Goal: Check status: Check status

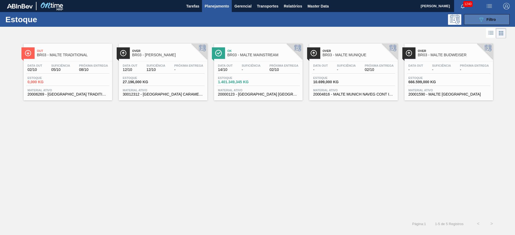
click at [474, 19] on button "089F7B8B-B2A5-4AFE-B5C0-19BA573D28AC Filtro" at bounding box center [487, 19] width 46 height 11
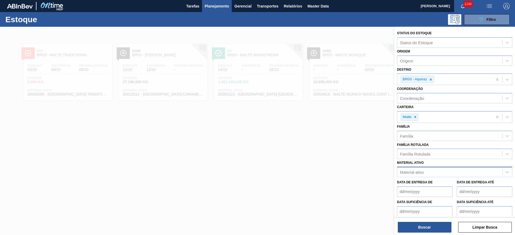
click at [417, 172] on div "Material ativo" at bounding box center [412, 172] width 24 height 5
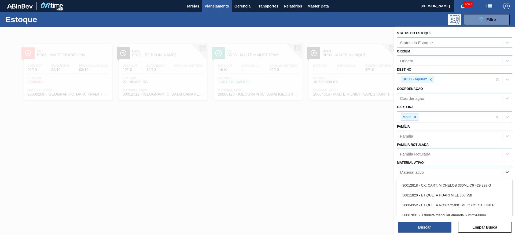
paste ativo "30034290"
type ativo "30034290"
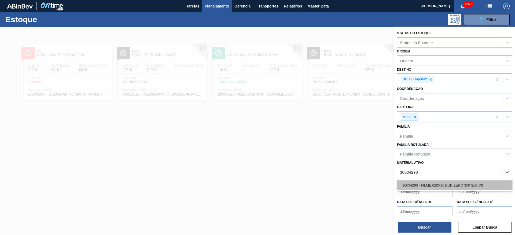
click at [427, 188] on div "30034290 - FILME 620X80 BUD ZERO 350 SLK C8" at bounding box center [454, 186] width 115 height 10
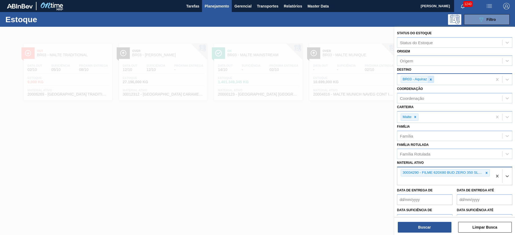
click at [431, 80] on icon at bounding box center [431, 80] width 2 height 2
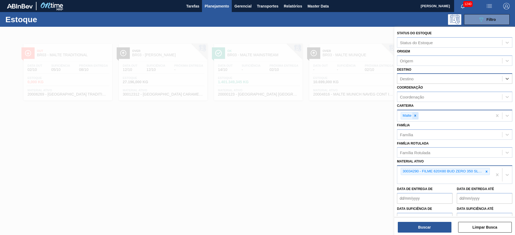
click at [415, 115] on icon at bounding box center [415, 116] width 2 height 2
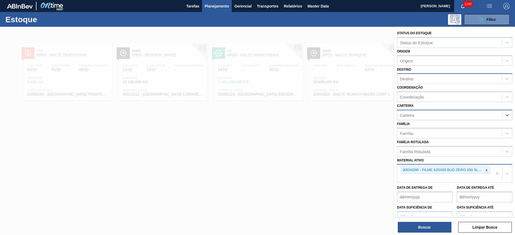
click at [409, 77] on div "Destino" at bounding box center [407, 79] width 14 height 5
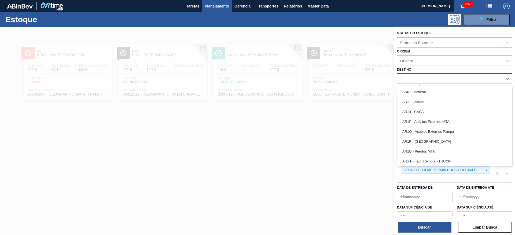
type input "18"
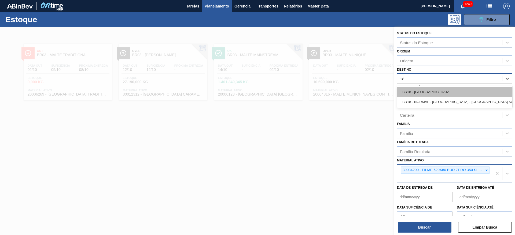
click at [410, 89] on div "BR18 - [GEOGRAPHIC_DATA]" at bounding box center [454, 92] width 115 height 10
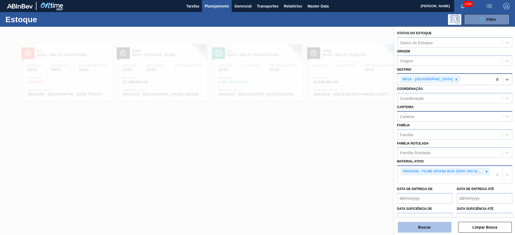
click at [419, 230] on button "Buscar" at bounding box center [425, 227] width 54 height 11
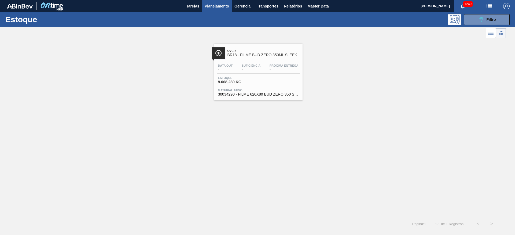
click at [245, 65] on span "Suficiência" at bounding box center [251, 65] width 19 height 3
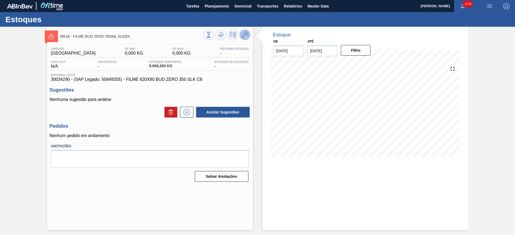
click at [245, 36] on icon at bounding box center [245, 35] width 6 height 6
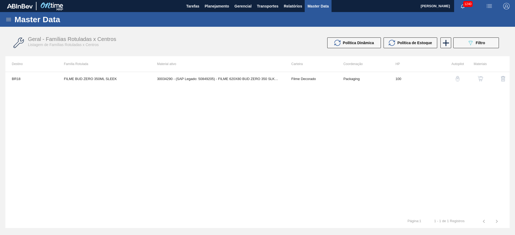
click at [480, 79] on img "button" at bounding box center [480, 78] width 5 height 5
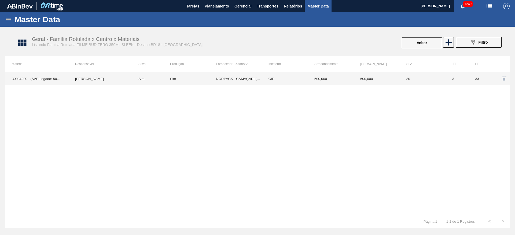
click at [194, 81] on td "Sim" at bounding box center [193, 78] width 46 height 13
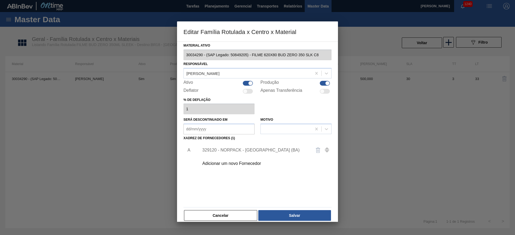
click at [211, 164] on div "Adicionar um novo Fornecedor" at bounding box center [254, 163] width 105 height 5
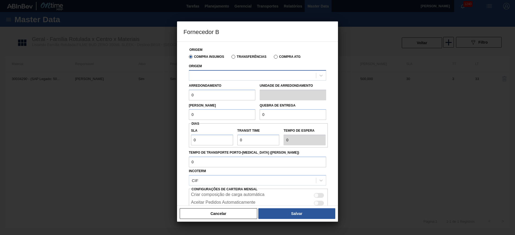
click at [198, 76] on div at bounding box center [252, 76] width 127 height 8
click at [241, 214] on button "Cancelar" at bounding box center [219, 214] width 78 height 11
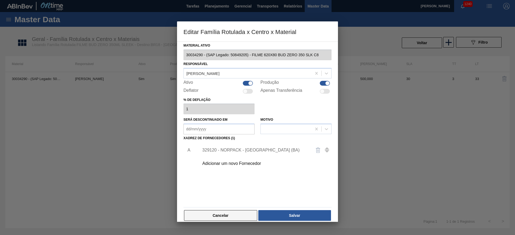
click at [233, 215] on button "Cancelar" at bounding box center [220, 216] width 73 height 11
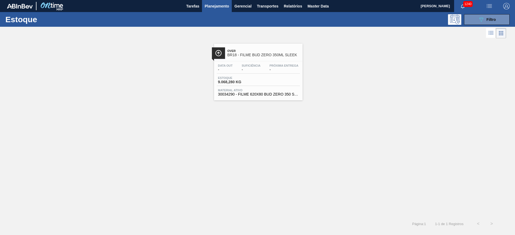
click at [259, 74] on div "Data out - Suficiência - Próxima Entrega - Estoque 9.068,280 KG Material ativo …" at bounding box center [258, 79] width 89 height 36
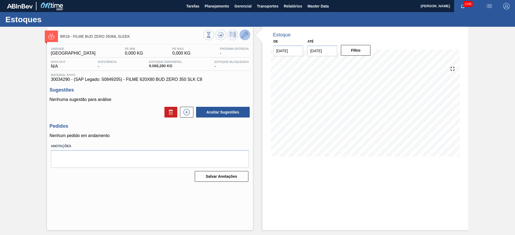
click at [243, 35] on icon at bounding box center [245, 35] width 6 height 6
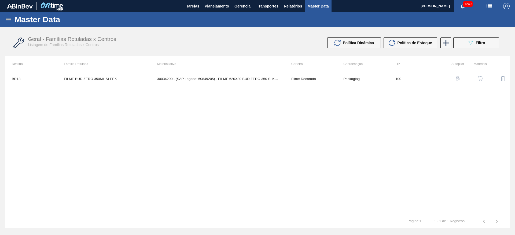
click at [480, 77] on img "button" at bounding box center [480, 78] width 5 height 5
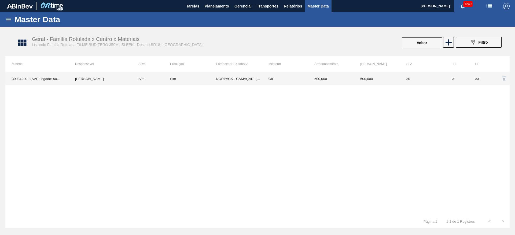
click at [232, 81] on td "NORPACK - CAMAÇARI (BA)" at bounding box center [239, 78] width 46 height 13
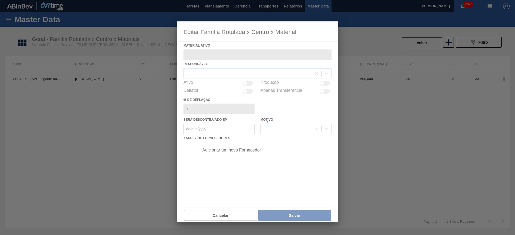
type ativo "30034290 - (SAP Legado: 50849205) - FILME 620X80 BUD ZERO 350 SLK C8"
checkbox input "true"
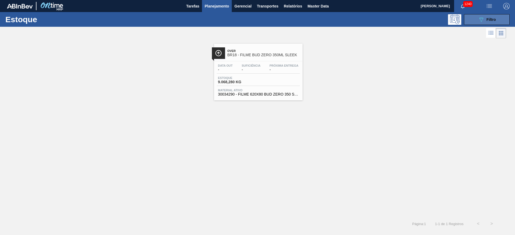
click at [474, 17] on button "089F7B8B-B2A5-4AFE-B5C0-19BA573D28AC Filtro" at bounding box center [487, 19] width 46 height 11
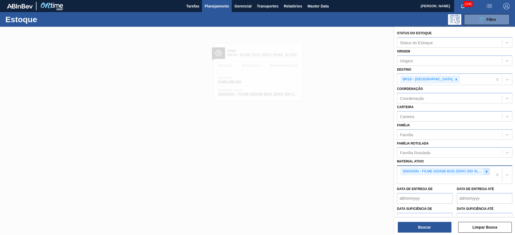
click at [486, 172] on icon at bounding box center [487, 172] width 4 height 4
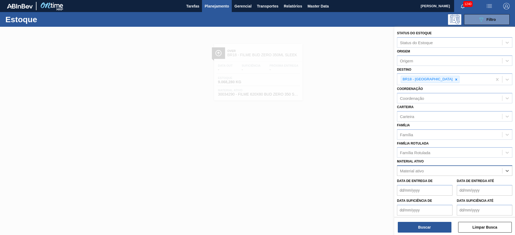
paste ativo "FILME C 800X80 ORIGINAL MP 269ML"
type ativo "FILME C 800X80 ORIGINAL MP 269ML"
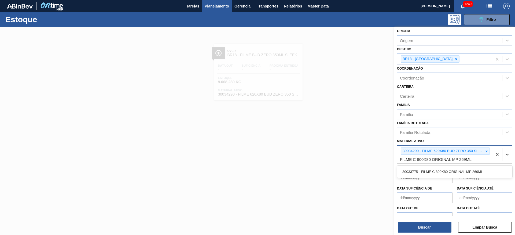
scroll to position [30, 0]
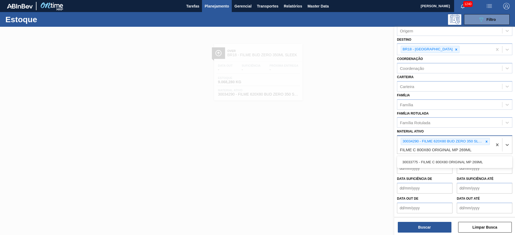
click at [415, 162] on div "30033775 - FILME C 800X80 ORIGINAL MP 269ML" at bounding box center [454, 162] width 115 height 10
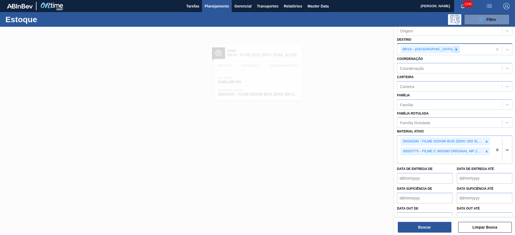
click at [454, 49] on icon at bounding box center [456, 50] width 4 height 4
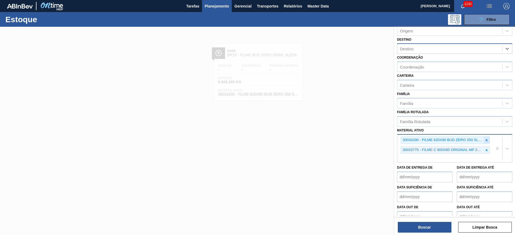
click at [486, 139] on icon at bounding box center [487, 141] width 4 height 4
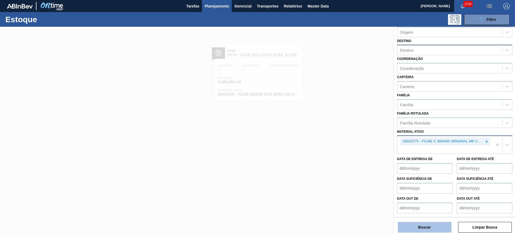
click at [417, 229] on button "Buscar" at bounding box center [425, 227] width 54 height 11
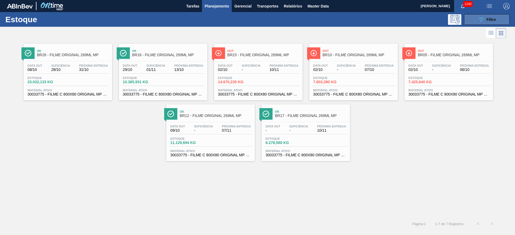
click at [491, 21] on div "089F7B8B-B2A5-4AFE-B5C0-19BA573D28AC Filtro" at bounding box center [487, 19] width 18 height 6
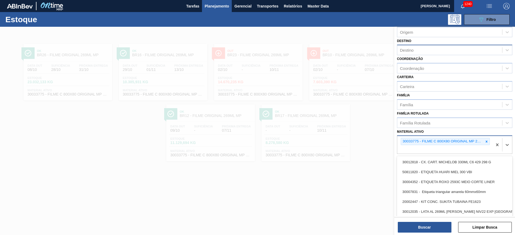
click at [442, 154] on div "30033775 - FILME C 800X80 ORIGINAL MP 269ML" at bounding box center [444, 145] width 95 height 18
paste ativo "FILME C 800X80 ORIGINAL 269ML MP C 15"
type ativo "FILME C 800X80 ORIGINAL 269ML MP C 15"
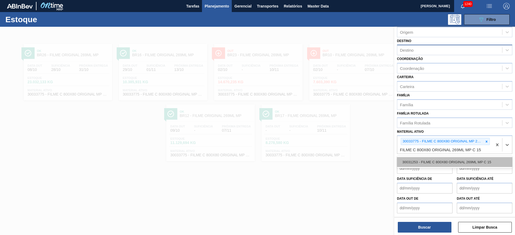
click at [441, 163] on div "30031253 - FILME C 800X80 ORIGINAL 269ML MP C 15" at bounding box center [454, 162] width 115 height 10
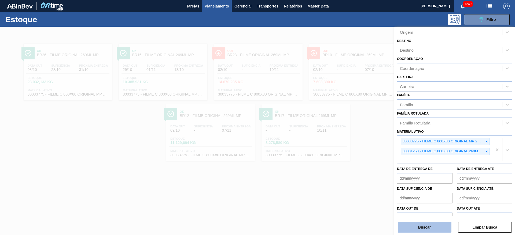
click at [424, 228] on button "Buscar" at bounding box center [425, 227] width 54 height 11
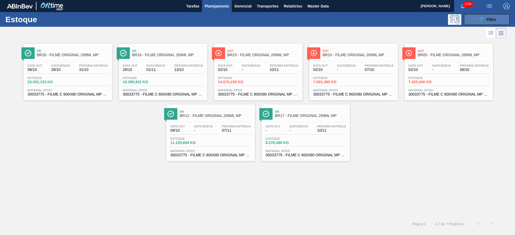
click at [484, 19] on icon "089F7B8B-B2A5-4AFE-B5C0-19BA573D28AC" at bounding box center [481, 19] width 6 height 6
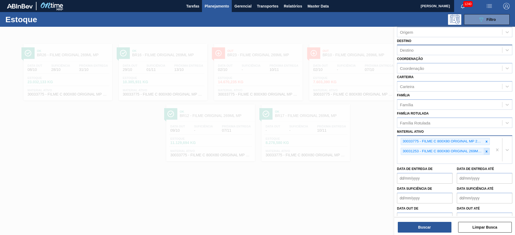
click at [487, 152] on icon at bounding box center [487, 152] width 4 height 4
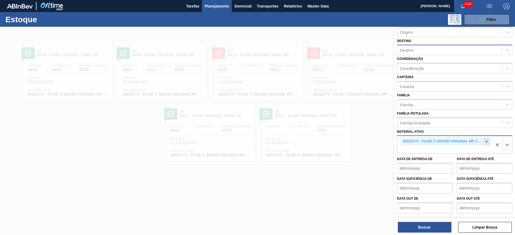
click at [485, 140] on icon at bounding box center [487, 142] width 4 height 4
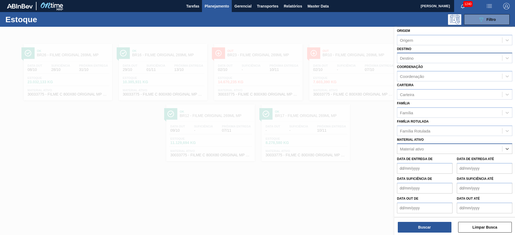
paste ativo "FILME CONT 800X80 ORIG 473 MP C12 429"
type ativo "FILME CONT 800X80 ORIG 473 MP C12 429"
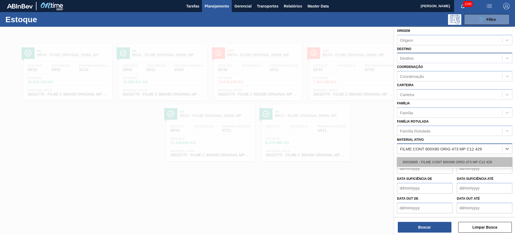
click at [434, 161] on div "30033805 - FILME CONT 800X80 ORIG 473 MP C12 429" at bounding box center [454, 162] width 115 height 10
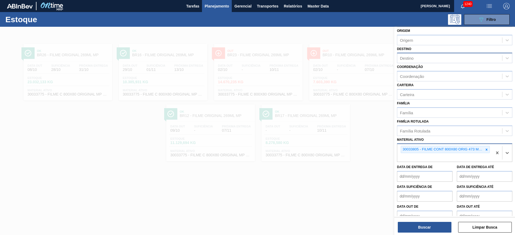
scroll to position [29, 0]
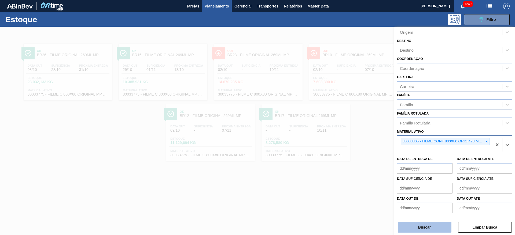
click at [413, 228] on button "Buscar" at bounding box center [425, 227] width 54 height 11
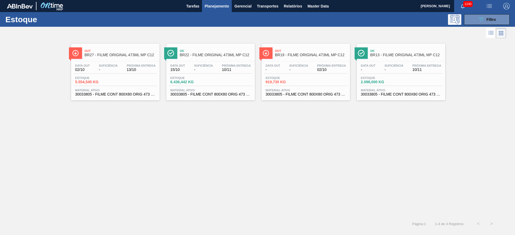
drag, startPoint x: 480, startPoint y: 18, endPoint x: 422, endPoint y: 110, distance: 108.6
click at [480, 18] on icon "089F7B8B-B2A5-4AFE-B5C0-19BA573D28AC" at bounding box center [481, 19] width 6 height 6
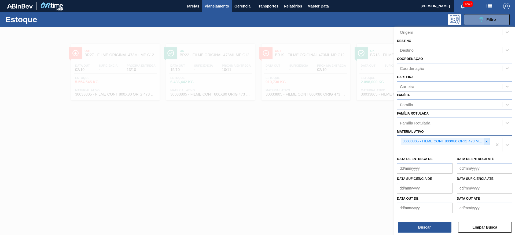
click at [486, 140] on icon at bounding box center [487, 142] width 4 height 4
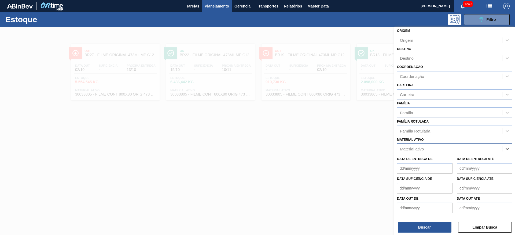
paste ativo "FILME ORIGINAL 770X80 350X12 MP"
type ativo "FILME ORIGINAL 770X80 350X12 MP"
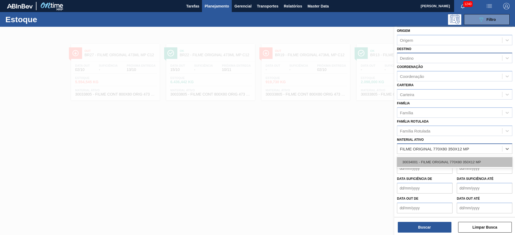
click at [426, 161] on div "30034001 - FILME ORIGINAL 770X80 350X12 MP" at bounding box center [454, 162] width 115 height 10
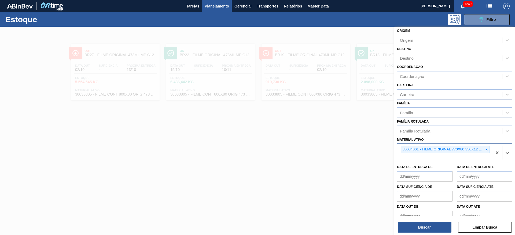
scroll to position [29, 0]
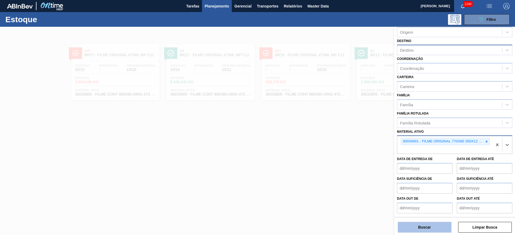
click at [427, 224] on button "Buscar" at bounding box center [425, 227] width 54 height 11
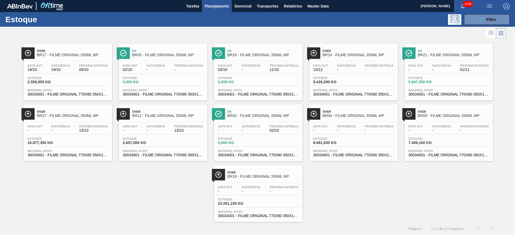
click at [170, 85] on div "Estoque 0,000 KG" at bounding box center [162, 81] width 83 height 10
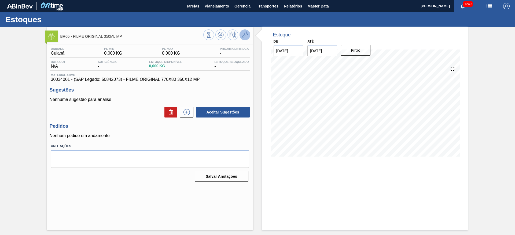
click at [249, 36] on button at bounding box center [245, 35] width 11 height 11
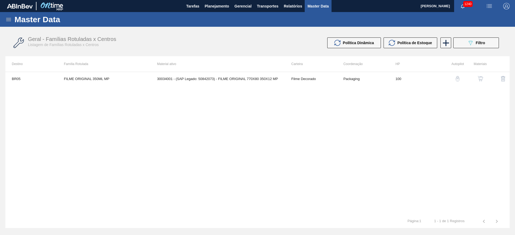
click at [478, 80] on img "button" at bounding box center [480, 78] width 5 height 5
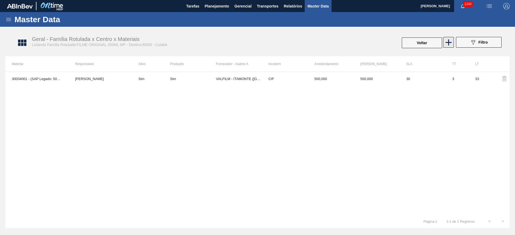
click at [448, 44] on icon at bounding box center [448, 42] width 6 height 6
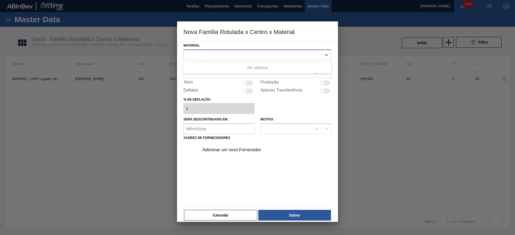
click at [197, 55] on div at bounding box center [253, 55] width 138 height 8
click at [236, 214] on button "Cancelar" at bounding box center [220, 215] width 73 height 11
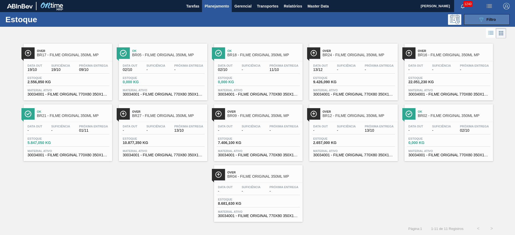
click at [485, 22] on div "089F7B8B-B2A5-4AFE-B5C0-19BA573D28AC Filtro" at bounding box center [487, 19] width 18 height 6
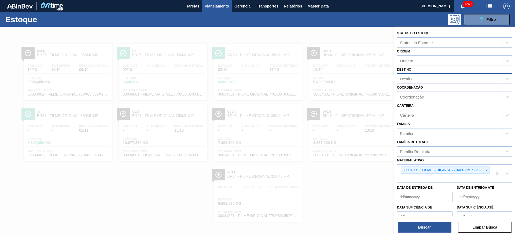
click at [409, 78] on div "Destino" at bounding box center [407, 79] width 14 height 5
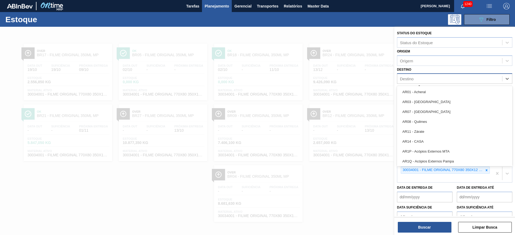
type input "16"
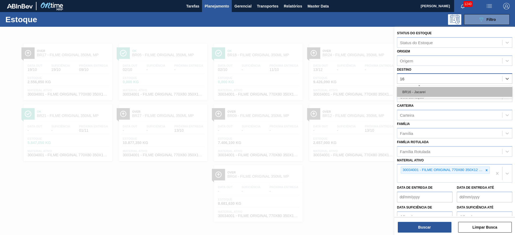
click at [431, 92] on div "BR16 - Jacareí" at bounding box center [454, 92] width 115 height 10
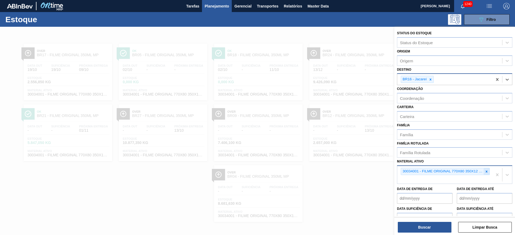
click at [487, 171] on icon at bounding box center [487, 172] width 4 height 4
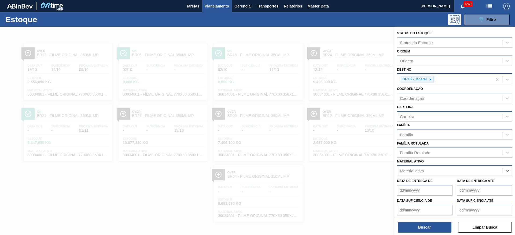
click at [414, 118] on div "Carteira" at bounding box center [407, 116] width 14 height 5
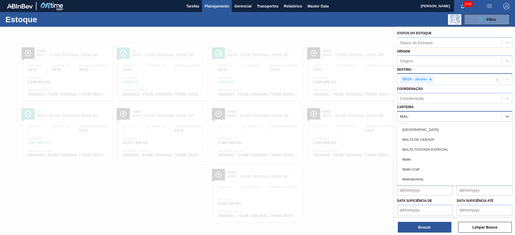
type input "MALTE"
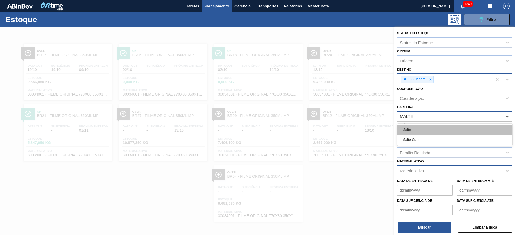
click at [415, 129] on div "Malte" at bounding box center [454, 130] width 115 height 10
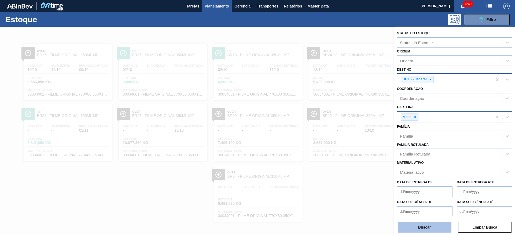
click at [432, 230] on button "Buscar" at bounding box center [425, 227] width 54 height 11
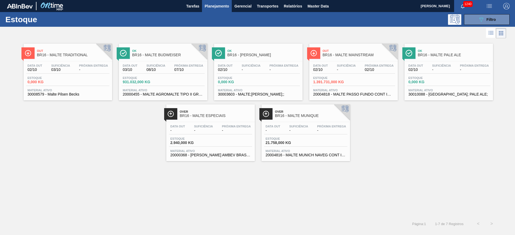
click at [353, 83] on div "Estoque 1.391.731,000 KG" at bounding box center [353, 81] width 83 height 10
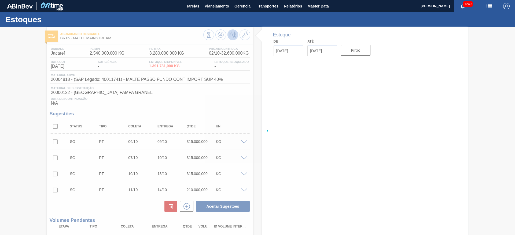
type input "[DATE]"
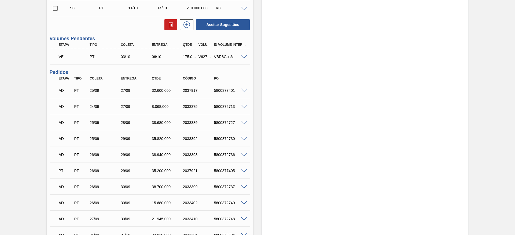
scroll to position [161, 0]
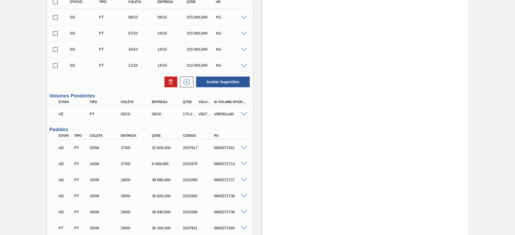
click at [244, 113] on span at bounding box center [244, 114] width 6 height 4
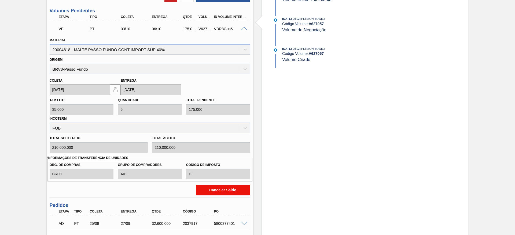
scroll to position [282, 0]
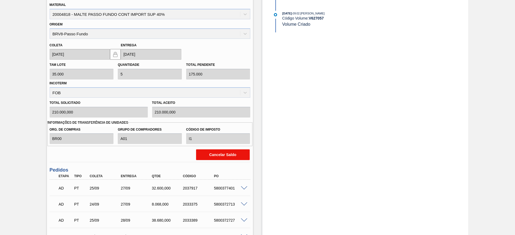
click at [214, 156] on button "Cancelar Saldo" at bounding box center [223, 155] width 54 height 11
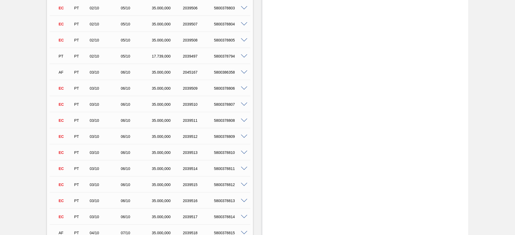
scroll to position [923, 0]
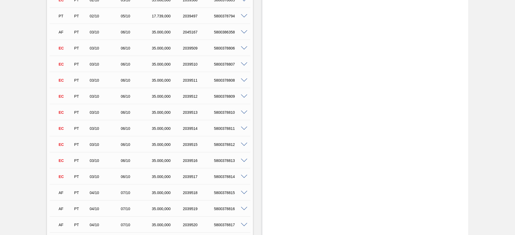
click at [244, 32] on span at bounding box center [244, 32] width 6 height 4
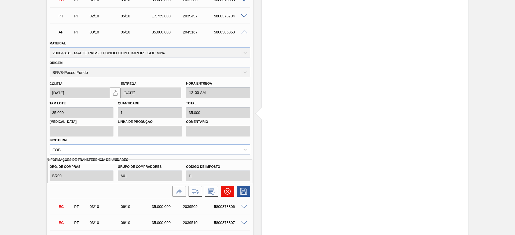
click at [224, 191] on icon at bounding box center [227, 192] width 6 height 6
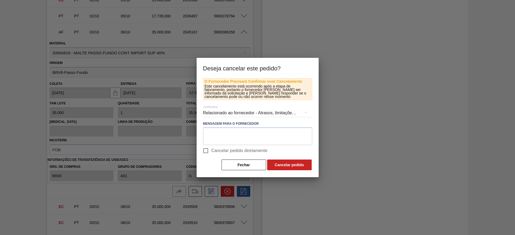
click at [205, 150] on input "Cancelar pedido diretamente" at bounding box center [205, 150] width 11 height 11
checkbox input "true"
click at [282, 163] on button "Cancelar pedido" at bounding box center [289, 165] width 45 height 11
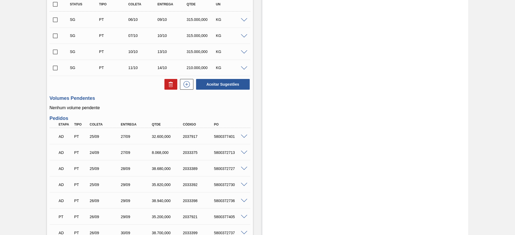
scroll to position [118, 0]
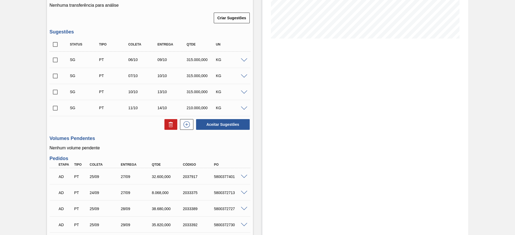
click at [243, 59] on span at bounding box center [244, 60] width 6 height 4
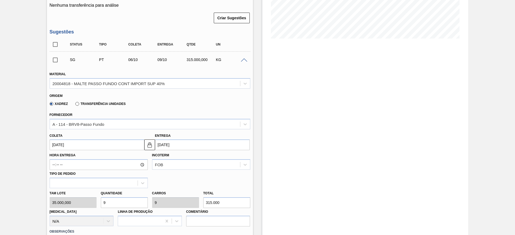
click at [89, 200] on div "[PERSON_NAME] 35.000,000 Quantidade 9 Carros 9 Total 315.000 [MEDICAL_DATA] N/A…" at bounding box center [149, 208] width 205 height 38
type input "6"
type input "210.000"
type input "6"
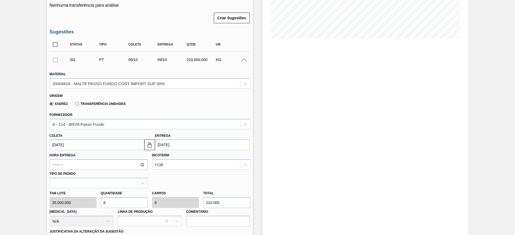
click at [54, 144] on input "[DATE]" at bounding box center [97, 145] width 95 height 11
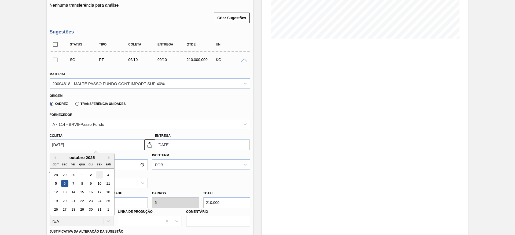
click at [98, 173] on div "3" at bounding box center [99, 175] width 7 height 7
type input "[DATE]"
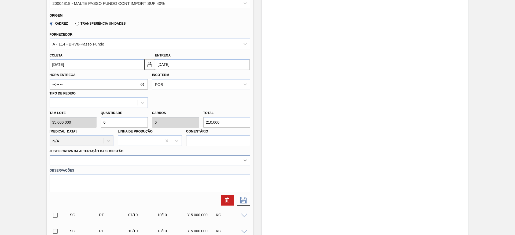
scroll to position [214, 0]
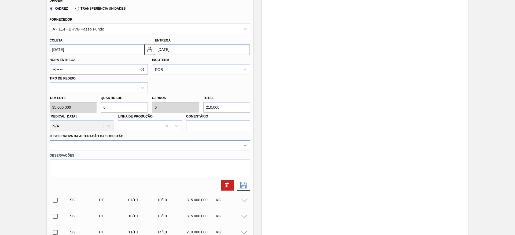
click at [247, 151] on div at bounding box center [150, 145] width 201 height 10
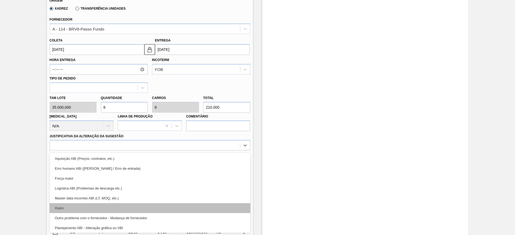
click at [80, 209] on div "Outro" at bounding box center [150, 209] width 201 height 10
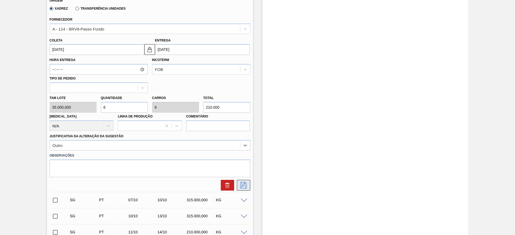
click at [244, 187] on icon at bounding box center [243, 185] width 9 height 6
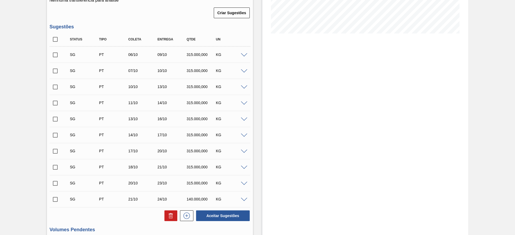
scroll to position [47, 0]
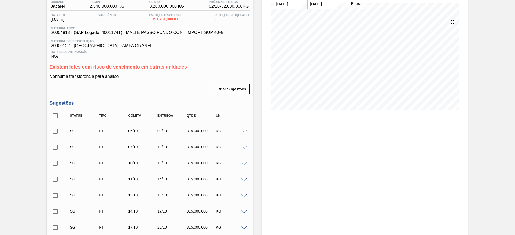
click at [244, 130] on span at bounding box center [244, 132] width 6 height 4
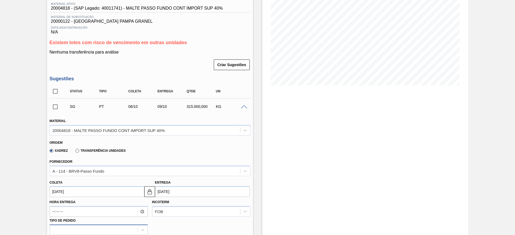
scroll to position [127, 0]
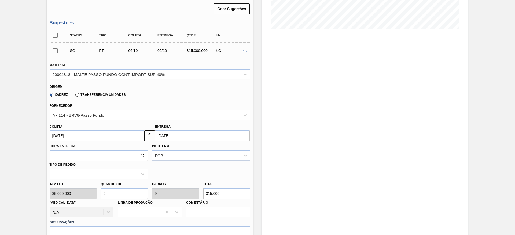
click at [80, 198] on div "[PERSON_NAME] 35.000,000 Quantidade 9 Carros 9 Total 315.000 [MEDICAL_DATA] N/A…" at bounding box center [149, 198] width 205 height 38
type input "6"
type input "210.000"
type input "6"
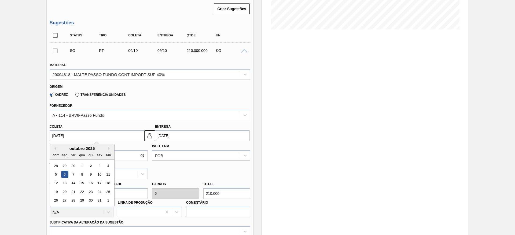
click at [53, 136] on input "[DATE]" at bounding box center [97, 136] width 95 height 11
click at [100, 165] on div "3" at bounding box center [99, 166] width 7 height 7
type input "[DATE]"
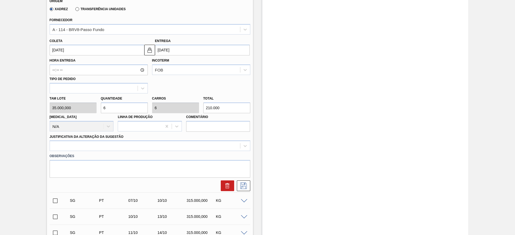
scroll to position [248, 0]
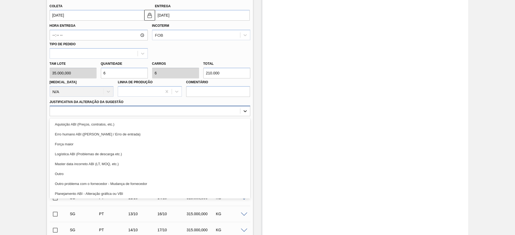
click at [246, 109] on icon at bounding box center [244, 111] width 5 height 5
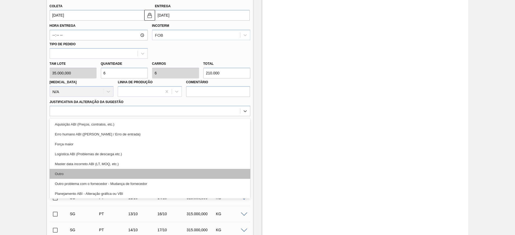
click at [76, 173] on div "Outro" at bounding box center [150, 174] width 201 height 10
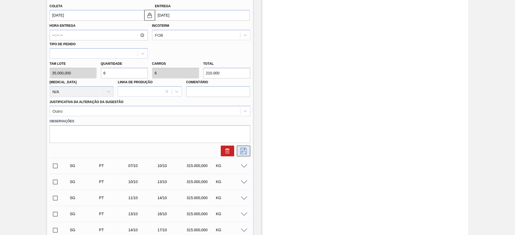
click at [244, 153] on icon at bounding box center [243, 151] width 9 height 6
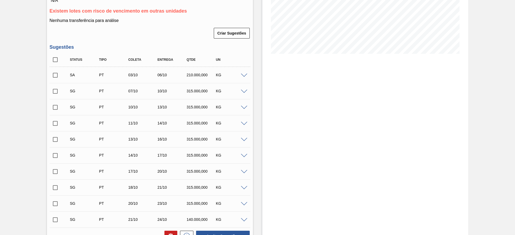
scroll to position [87, 0]
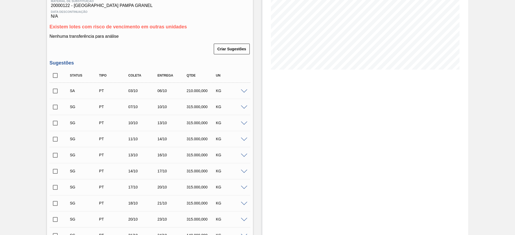
click at [57, 92] on input "checkbox" at bounding box center [55, 91] width 11 height 11
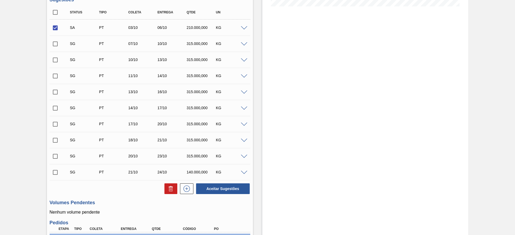
scroll to position [208, 0]
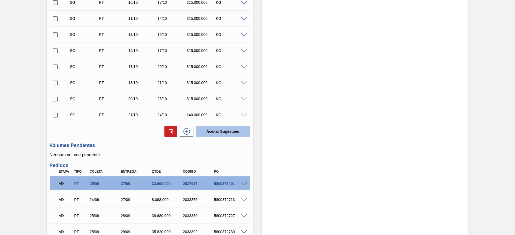
click at [213, 134] on button "Aceitar Sugestões" at bounding box center [223, 131] width 54 height 11
checkbox input "false"
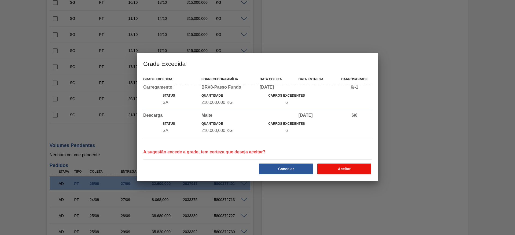
click at [348, 172] on button "Aceitar" at bounding box center [344, 169] width 54 height 11
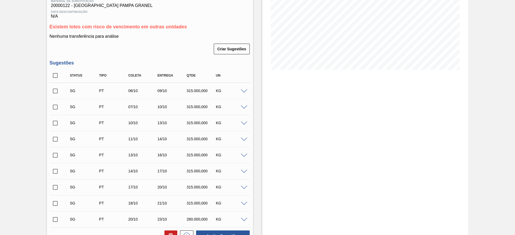
scroll to position [168, 0]
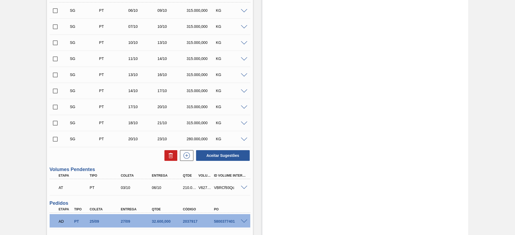
click at [203, 187] on div "V627069" at bounding box center [205, 188] width 16 height 4
copy div "V627069"
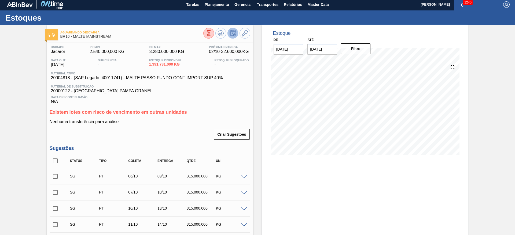
scroll to position [0, 0]
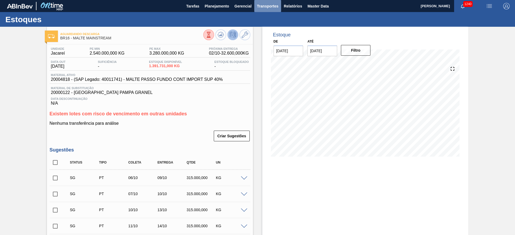
click at [262, 7] on span "Transportes" at bounding box center [267, 6] width 21 height 6
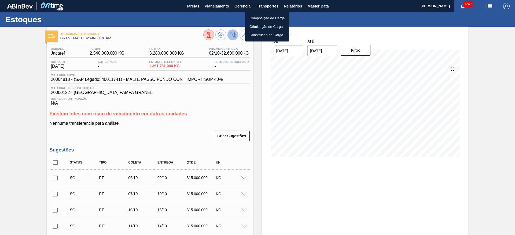
click at [255, 27] on li "Otimização de Carga" at bounding box center [267, 27] width 44 height 9
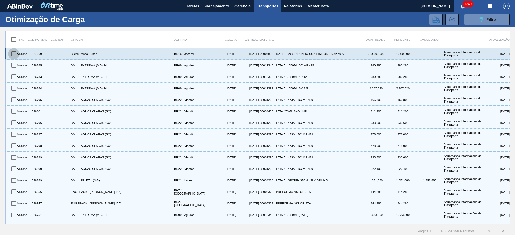
click at [14, 55] on input "checkbox" at bounding box center [13, 53] width 11 height 11
checkbox input "true"
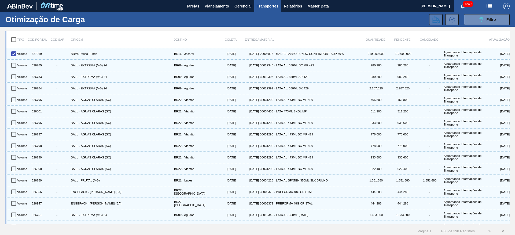
click at [436, 19] on icon at bounding box center [436, 20] width 8 height 8
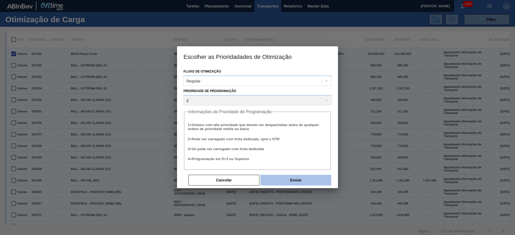
click at [283, 182] on button "Enviar" at bounding box center [295, 180] width 71 height 11
